Goal: Task Accomplishment & Management: Manage account settings

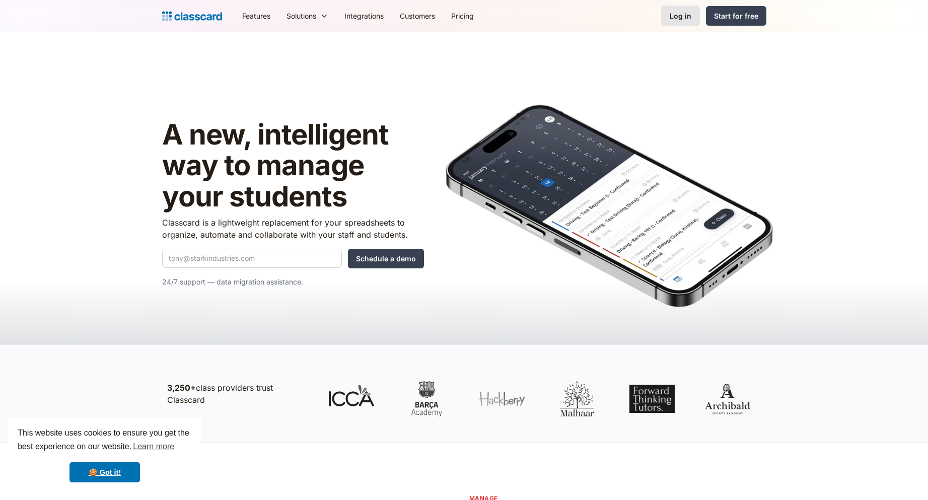
click at [678, 19] on div "Log in" at bounding box center [681, 16] width 22 height 11
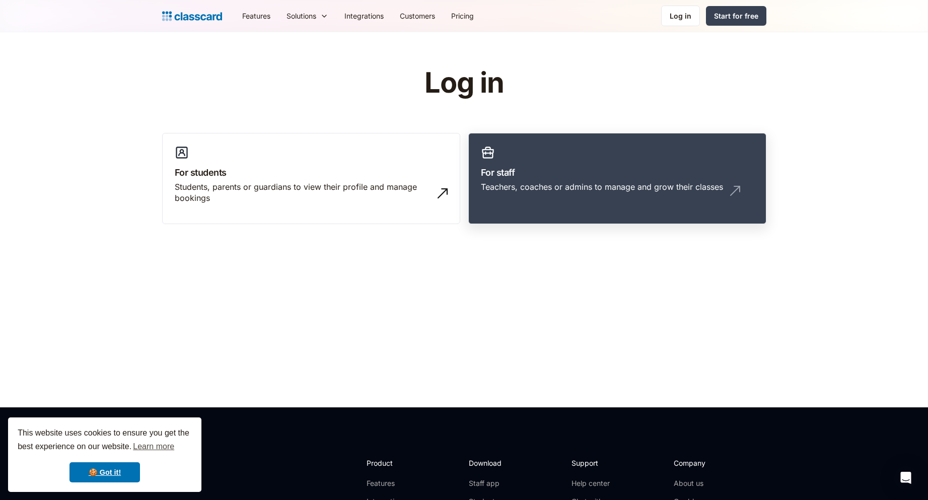
click at [644, 192] on div "Teachers, coaches or admins to manage and grow their classes" at bounding box center [617, 190] width 273 height 19
